Goal: Find specific page/section: Find specific page/section

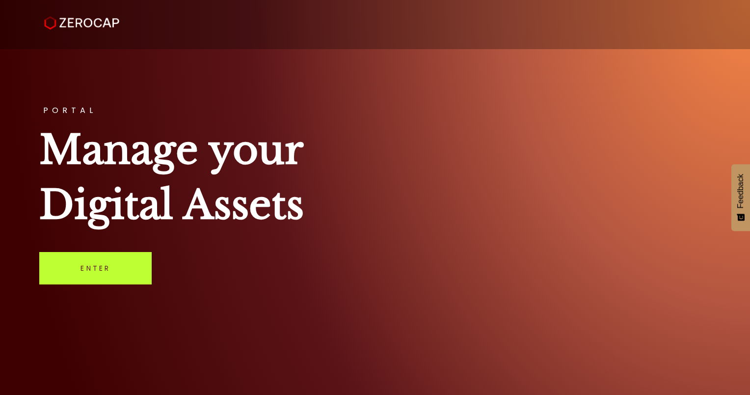
click at [114, 279] on link "Enter" at bounding box center [95, 268] width 112 height 32
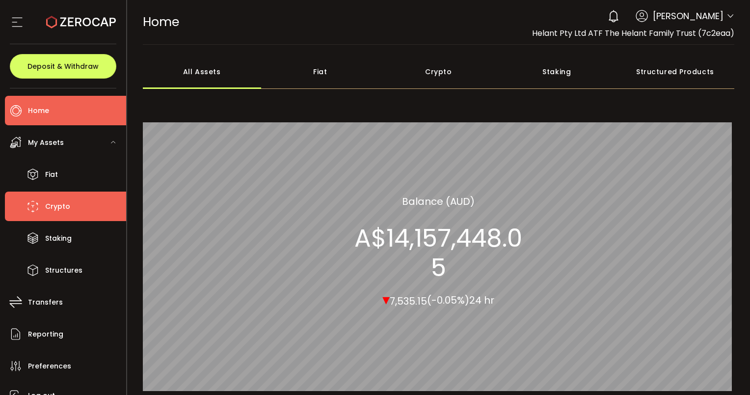
click at [51, 214] on li "Crypto" at bounding box center [65, 205] width 121 height 29
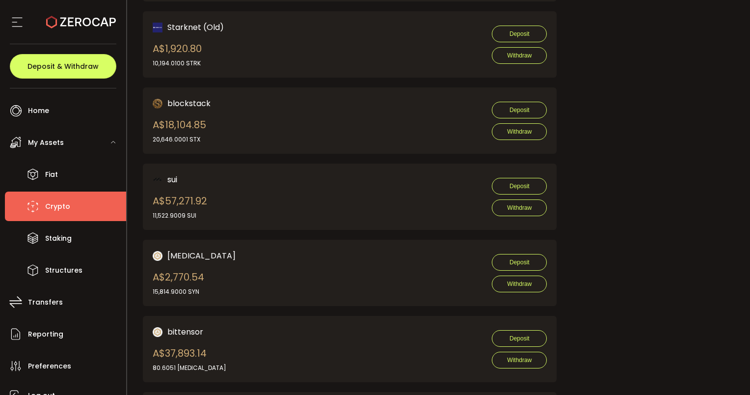
scroll to position [2012, 0]
